Goal: Information Seeking & Learning: Learn about a topic

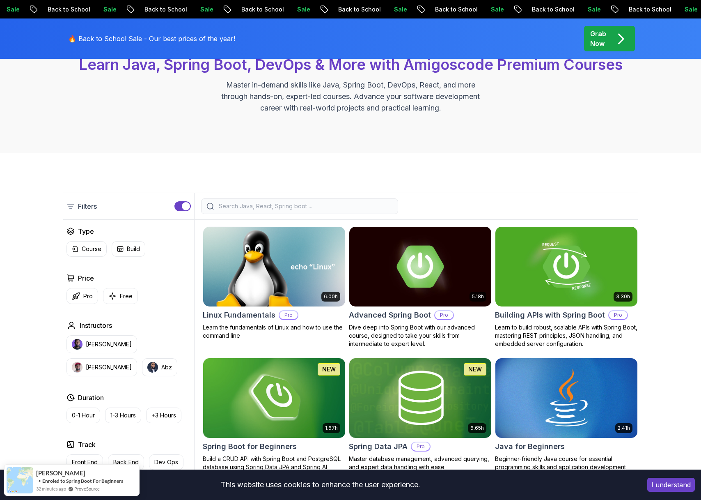
scroll to position [91, 0]
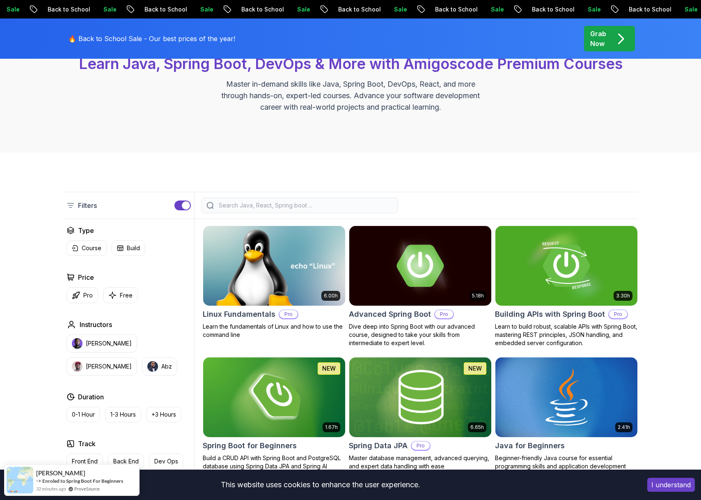
click at [347, 149] on div "All Courses Learn Java, Spring Boot, DevOps & More with Amigoscode Premium Cour…" at bounding box center [350, 74] width 701 height 155
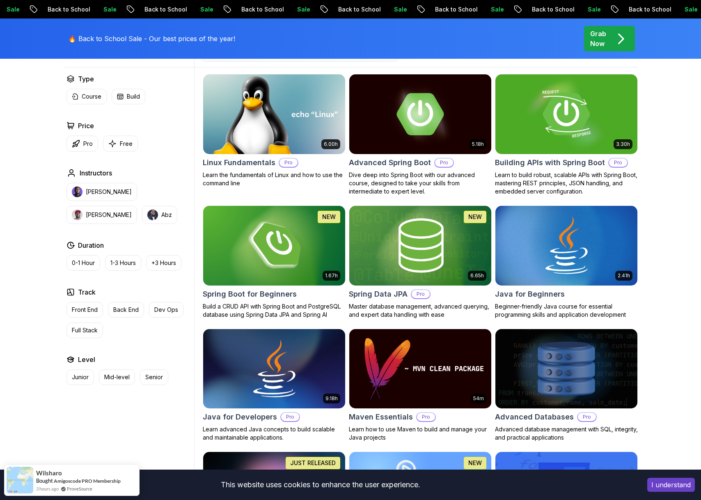
scroll to position [0, 0]
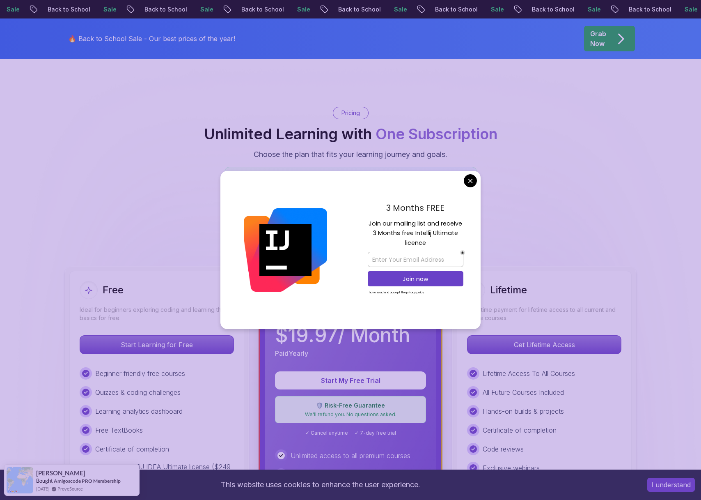
scroll to position [36, 0]
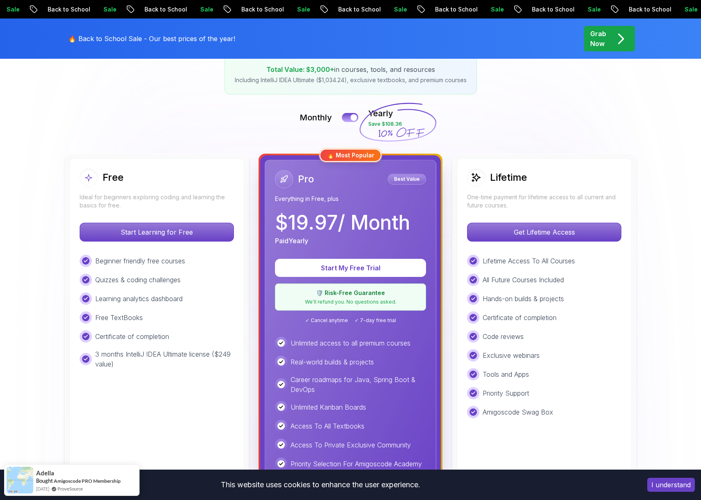
scroll to position [104, 0]
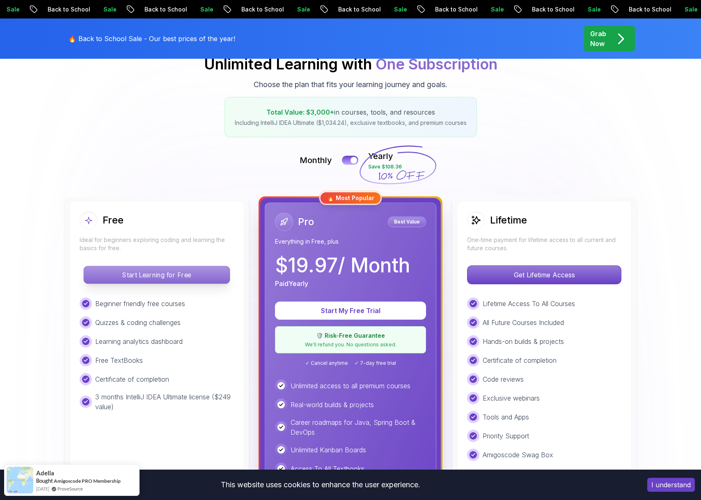
click at [158, 266] on p "Start Learning for Free" at bounding box center [157, 274] width 146 height 17
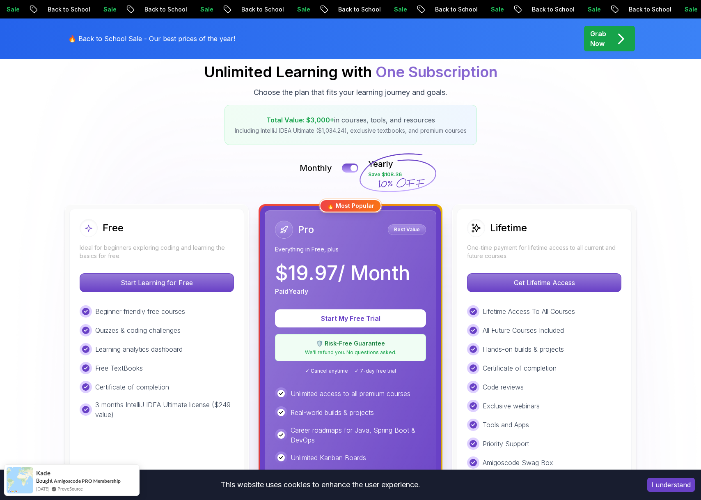
scroll to position [146, 0]
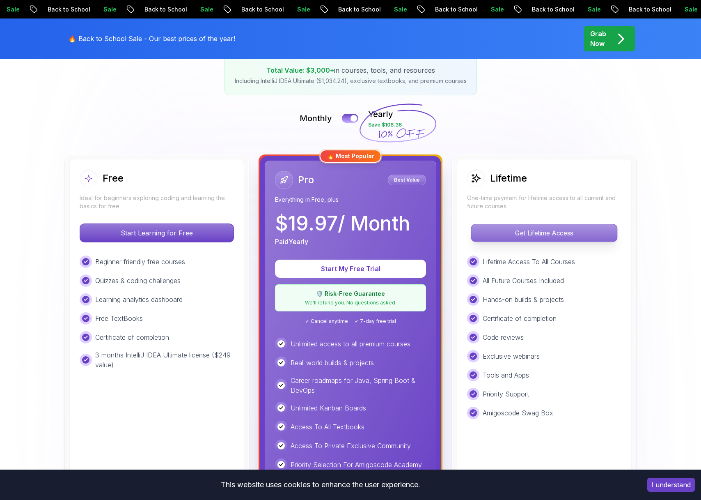
click at [508, 236] on p "Get Lifetime Access" at bounding box center [544, 232] width 146 height 17
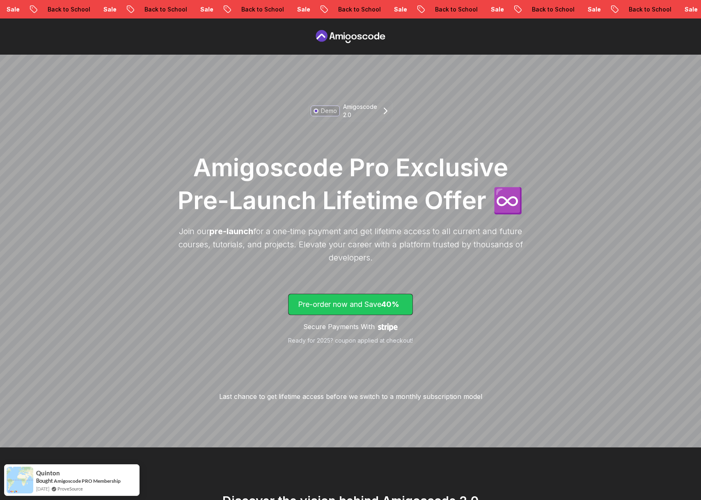
click at [354, 307] on p "Pre-order now and Save 40%" at bounding box center [350, 303] width 105 height 11
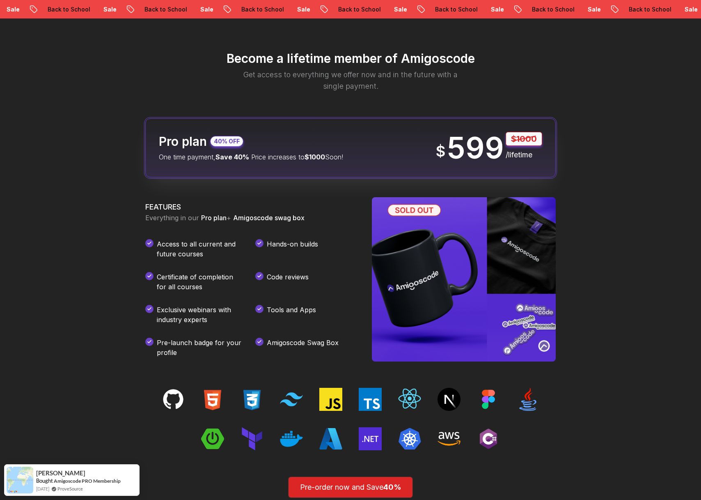
scroll to position [973, 0]
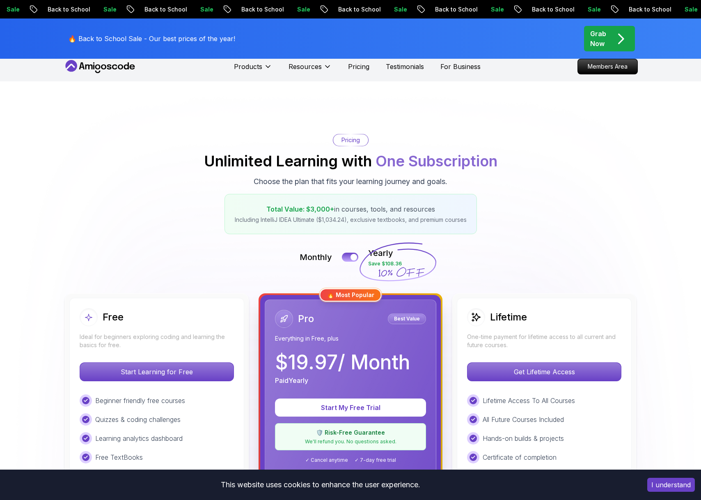
scroll to position [0, 0]
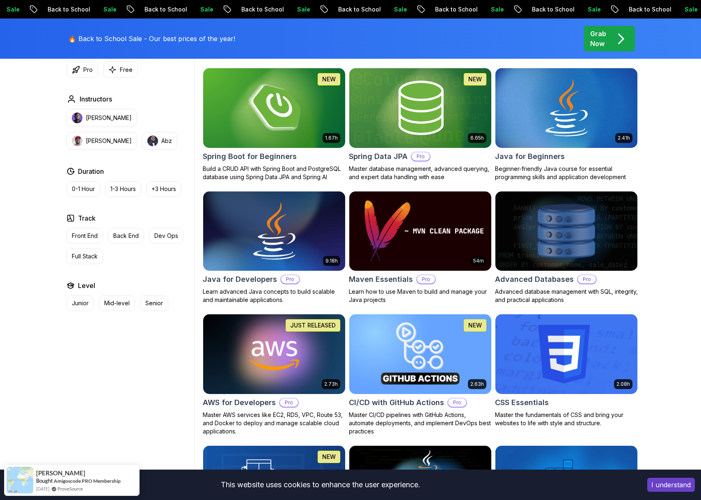
scroll to position [381, 0]
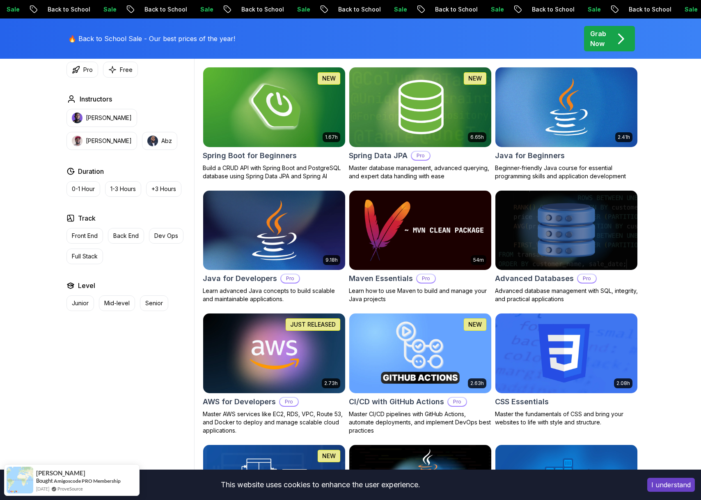
click at [241, 232] on img at bounding box center [274, 229] width 149 height 83
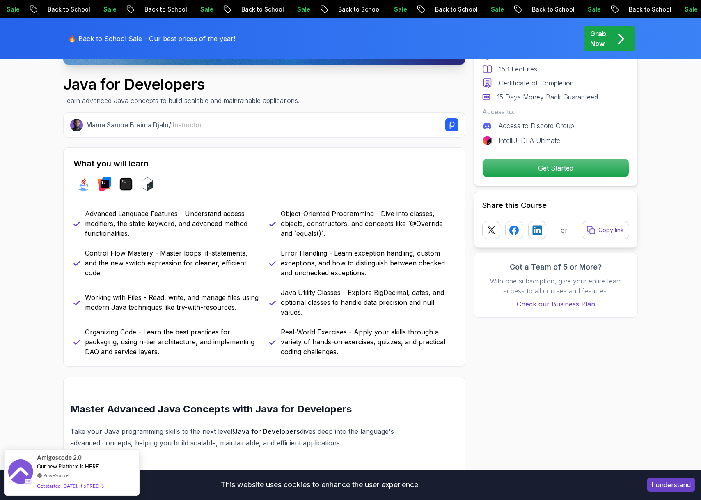
scroll to position [302, 0]
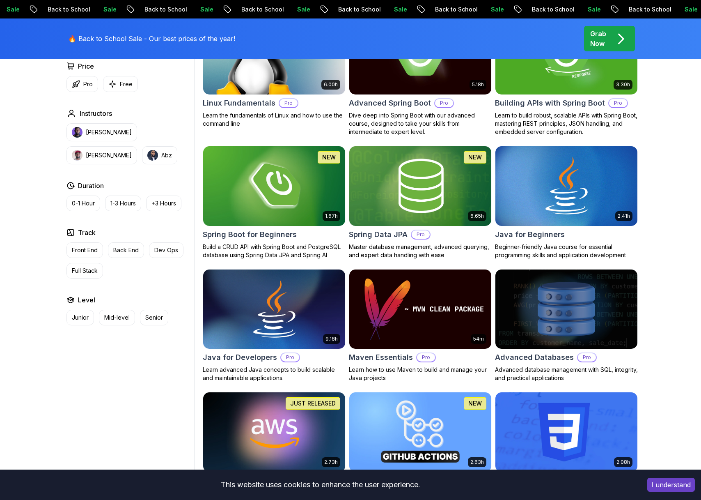
scroll to position [381, 0]
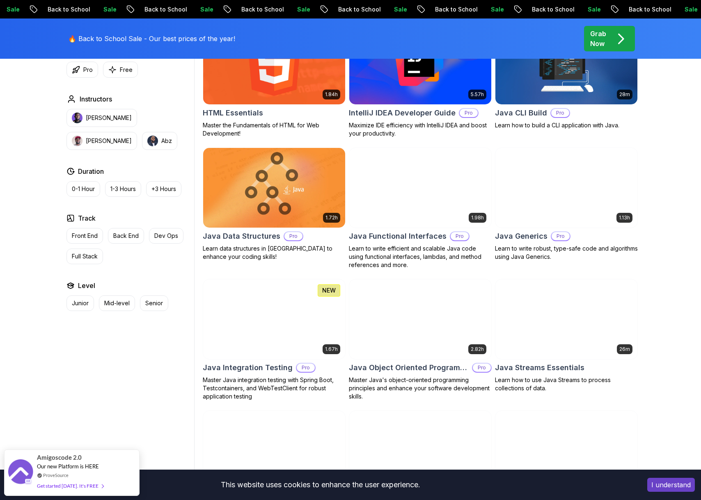
scroll to position [1072, 0]
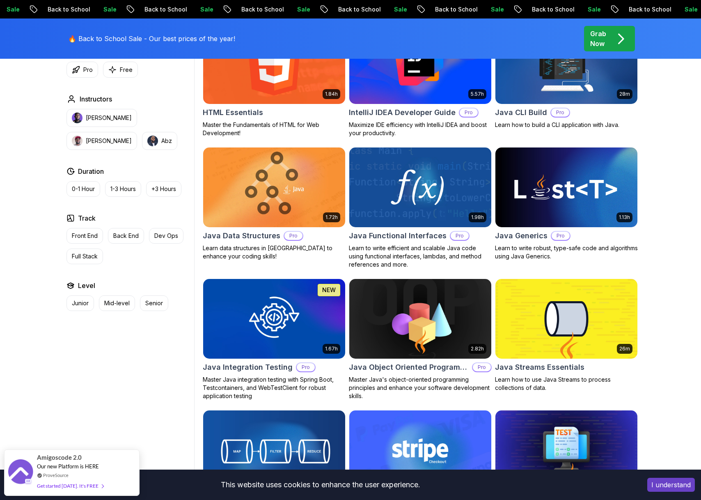
click at [664, 179] on div "Filters Filters Type Course Build Price Pro Free Instructors [PERSON_NAME] [PER…" at bounding box center [350, 334] width 701 height 2326
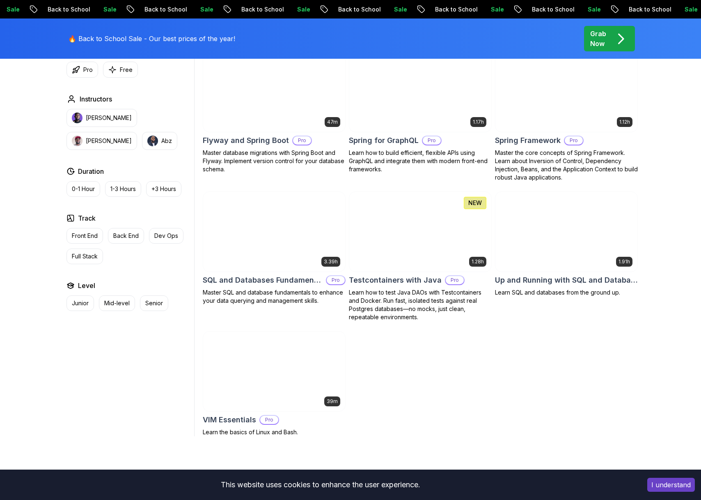
scroll to position [2108, 0]
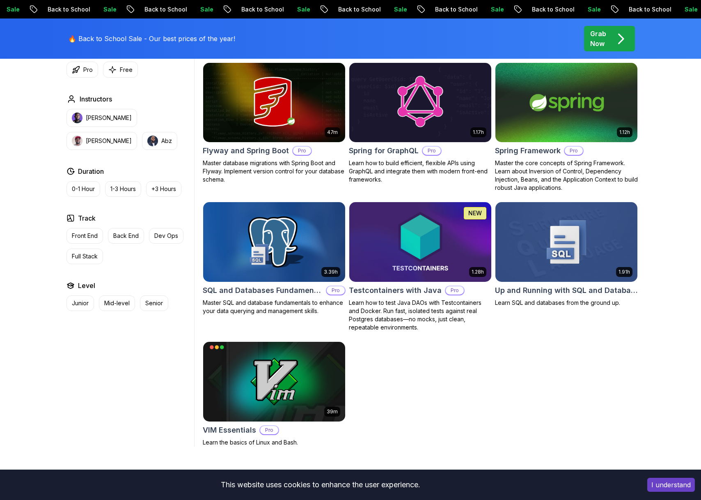
scroll to position [2078, 0]
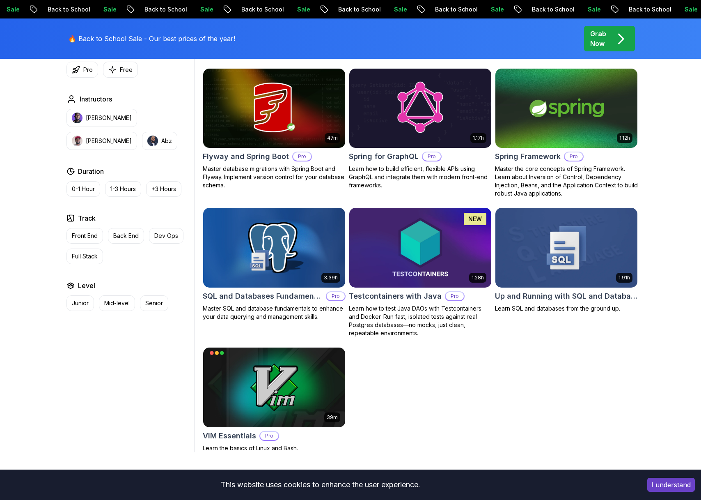
click at [556, 319] on div "1.91h Up and Running with SQL and Databases Learn SQL and databases from the gr…" at bounding box center [566, 272] width 143 height 130
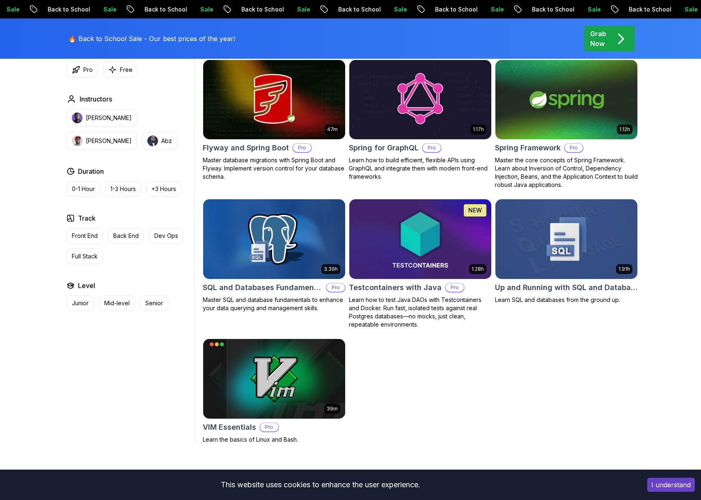
scroll to position [2017, 0]
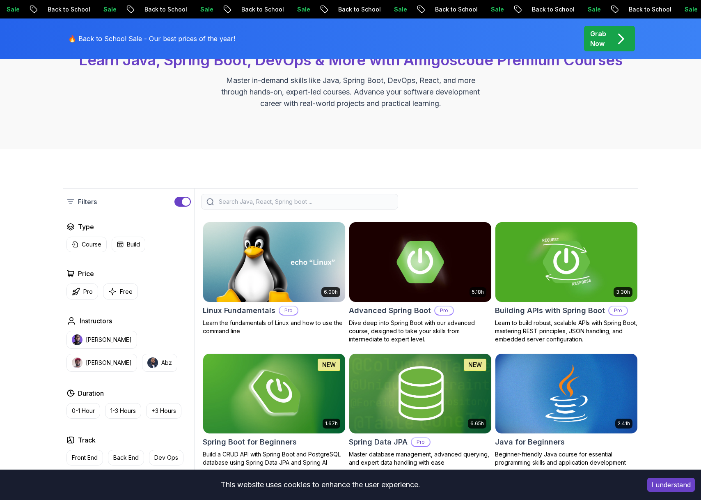
scroll to position [0, 0]
